Goal: Find contact information: Find contact information

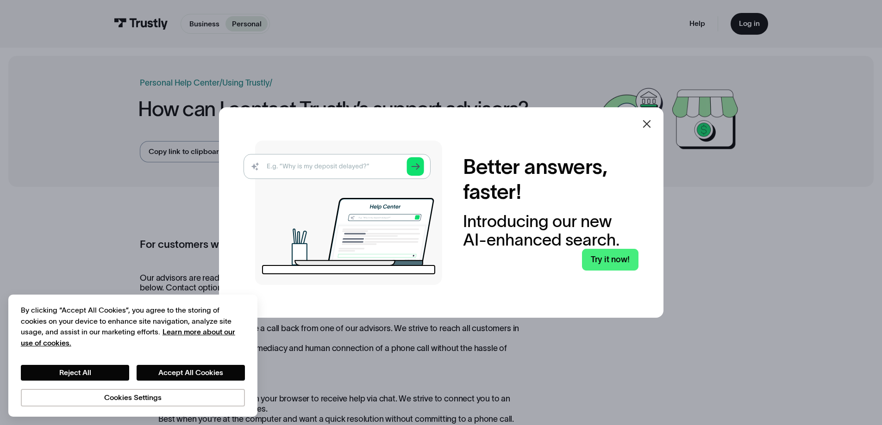
click at [649, 125] on icon at bounding box center [646, 124] width 8 height 8
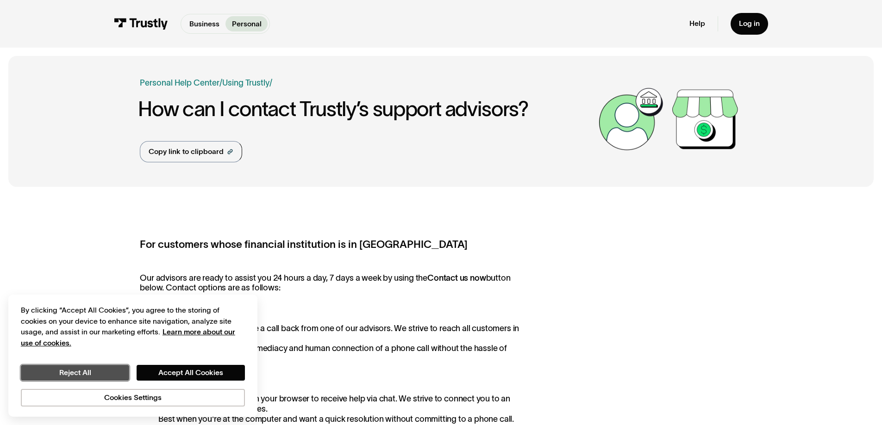
click at [115, 373] on button "Reject All" at bounding box center [75, 373] width 108 height 16
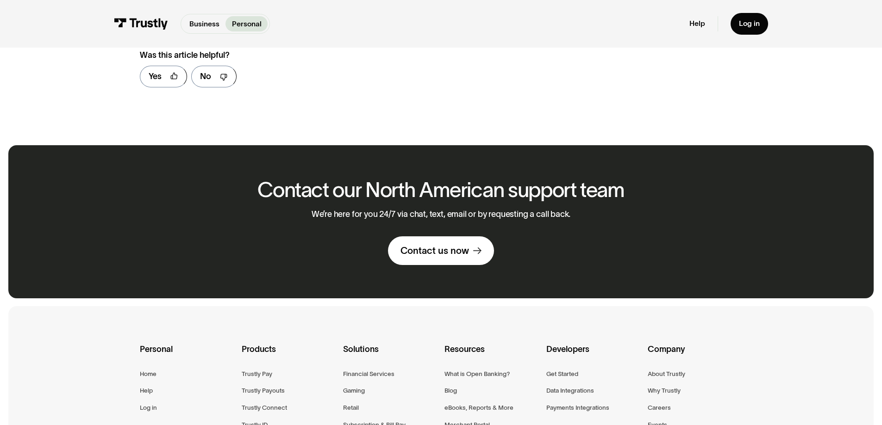
scroll to position [740, 0]
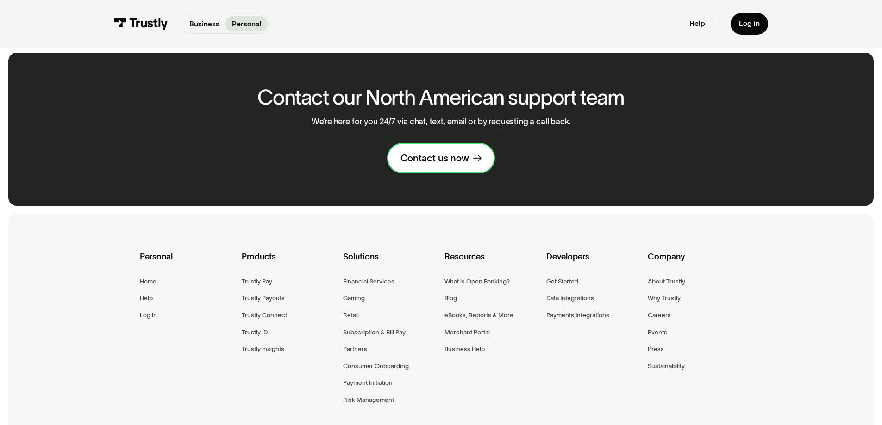
click at [445, 164] on div "Contact us now" at bounding box center [434, 158] width 68 height 12
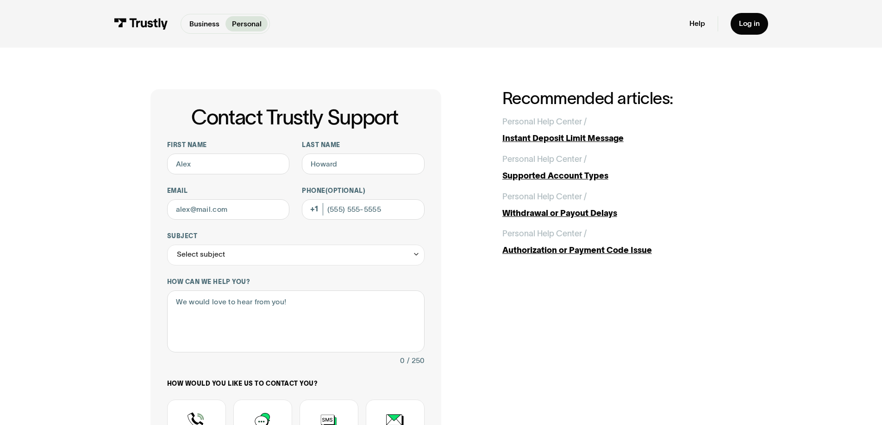
click at [114, 138] on div "Contact Trustly Support First name Last name Email Phone (Optional) Subject Sel…" at bounding box center [441, 326] width 840 height 556
